Goal: Task Accomplishment & Management: Manage account settings

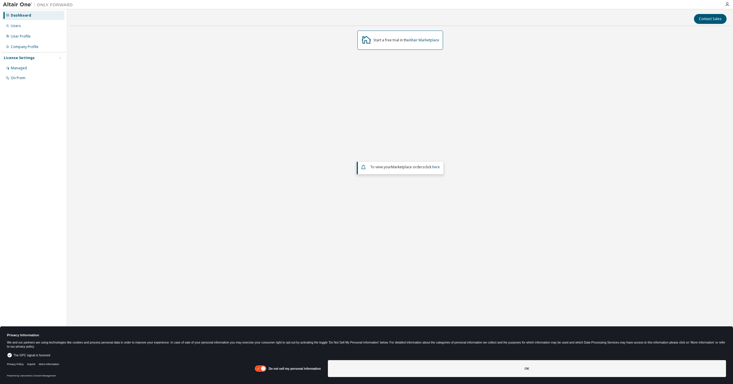
click at [467, 159] on div "Start a free trial in the Altair Marketplace To view your Marketplace orders cl…" at bounding box center [400, 156] width 660 height 250
click at [35, 27] on div "Users" at bounding box center [33, 25] width 62 height 9
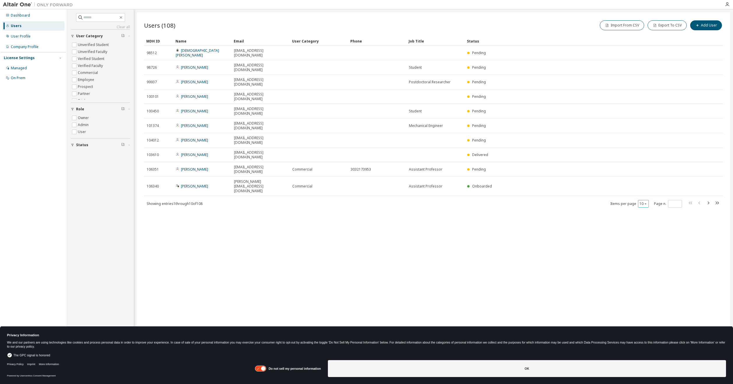
click at [639, 200] on div "10" at bounding box center [643, 204] width 11 height 8
click at [643, 202] on button "10" at bounding box center [643, 204] width 8 height 5
click at [648, 189] on div "100" at bounding box center [661, 188] width 47 height 7
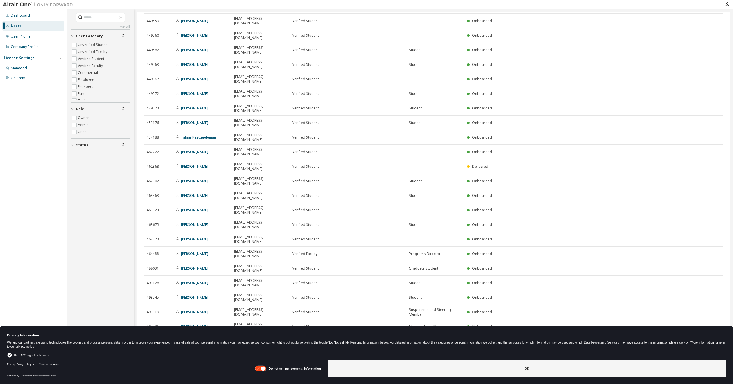
scroll to position [717, 0]
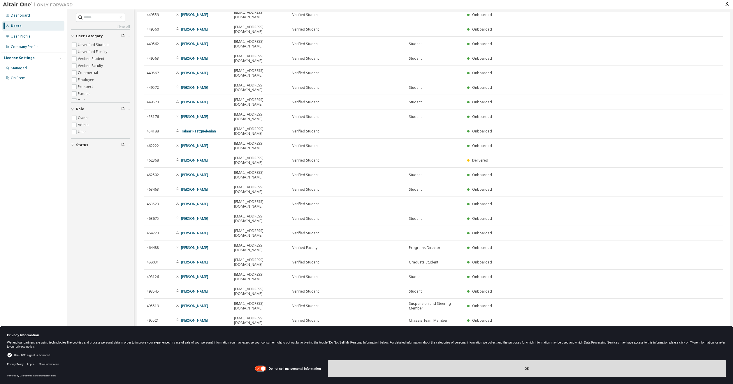
click at [541, 359] on div "Do not sell my personal information OK" at bounding box center [490, 369] width 471 height 23
click at [542, 367] on button "OK" at bounding box center [527, 368] width 398 height 17
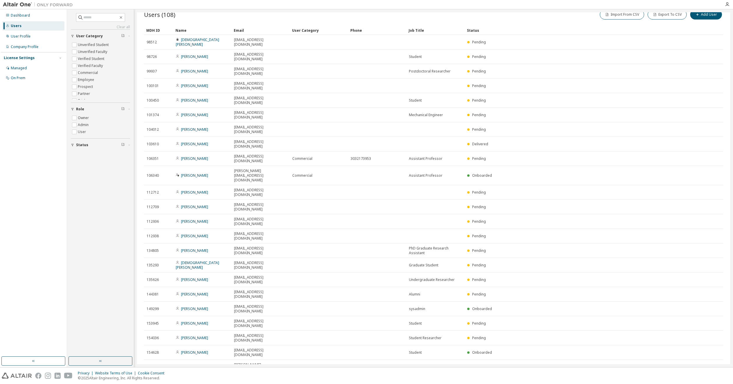
scroll to position [0, 0]
